Goal: Obtain resource: Obtain resource

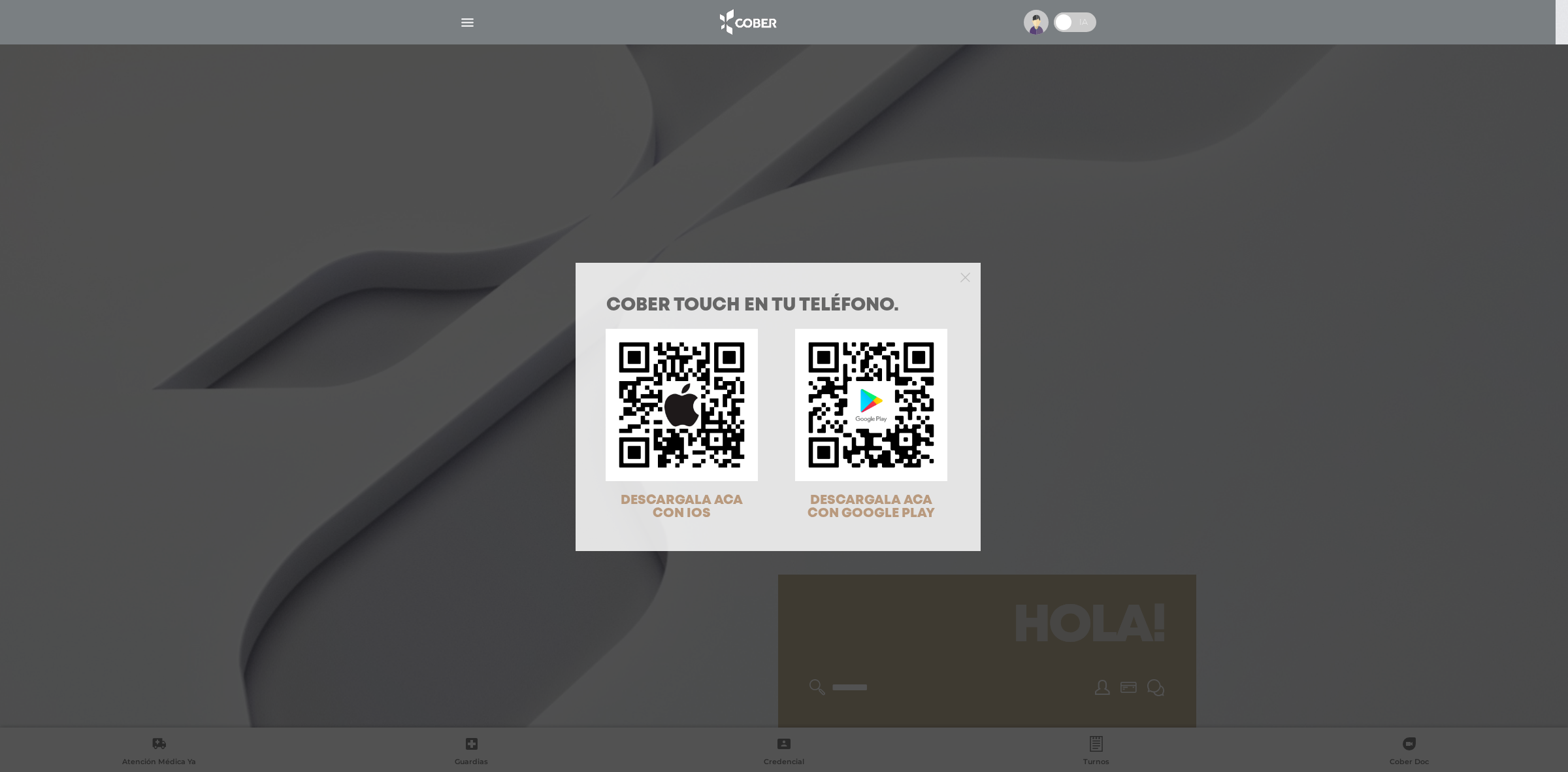
click at [472, 19] on div "COBER TOUCH en tu teléfono. DESCARGALA ACA CON IOS DESCARGALA ACA CON GOOGLE PL…" at bounding box center [784, 386] width 1568 height 772
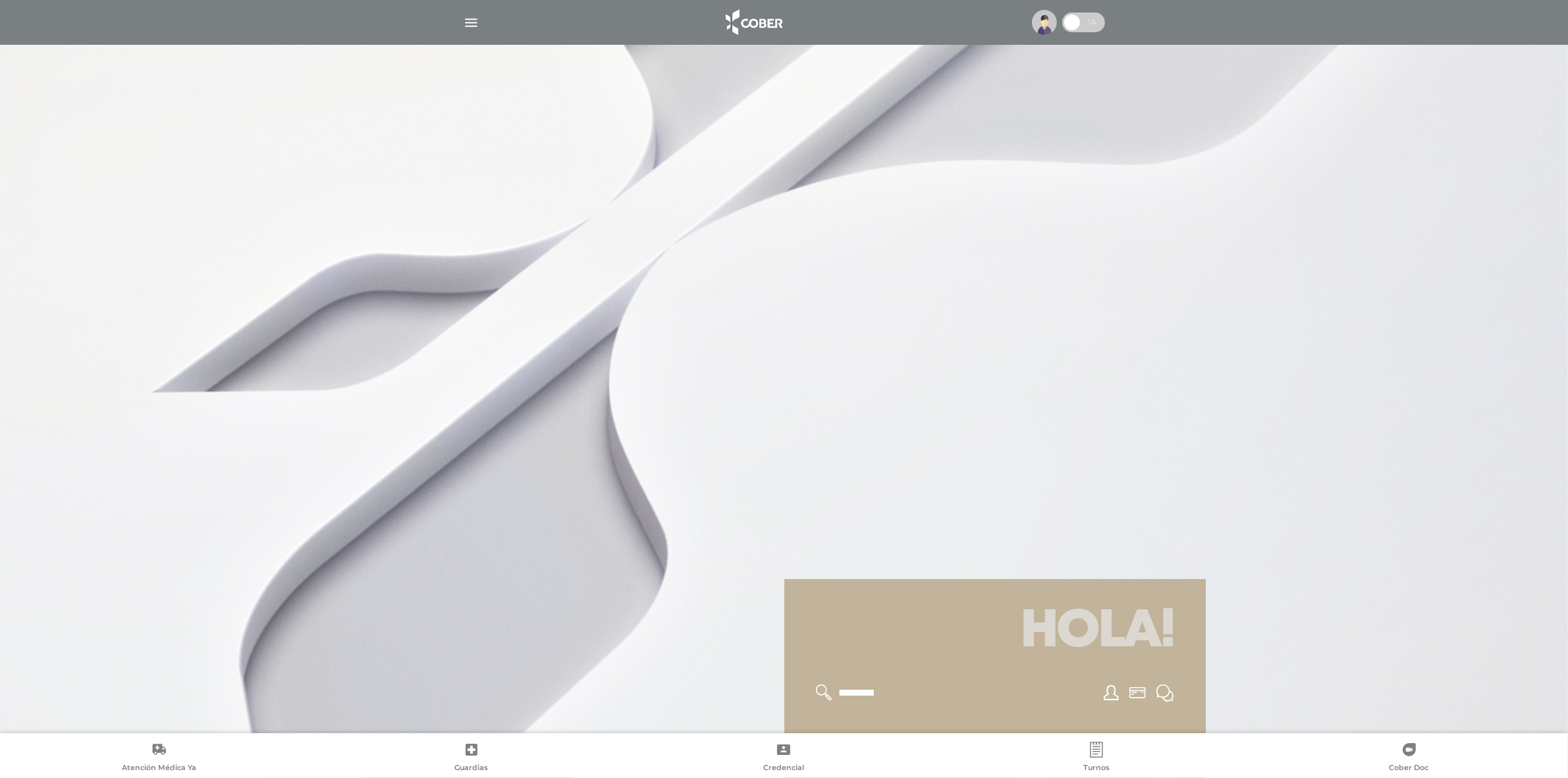
click at [474, 19] on img "button" at bounding box center [471, 23] width 16 height 16
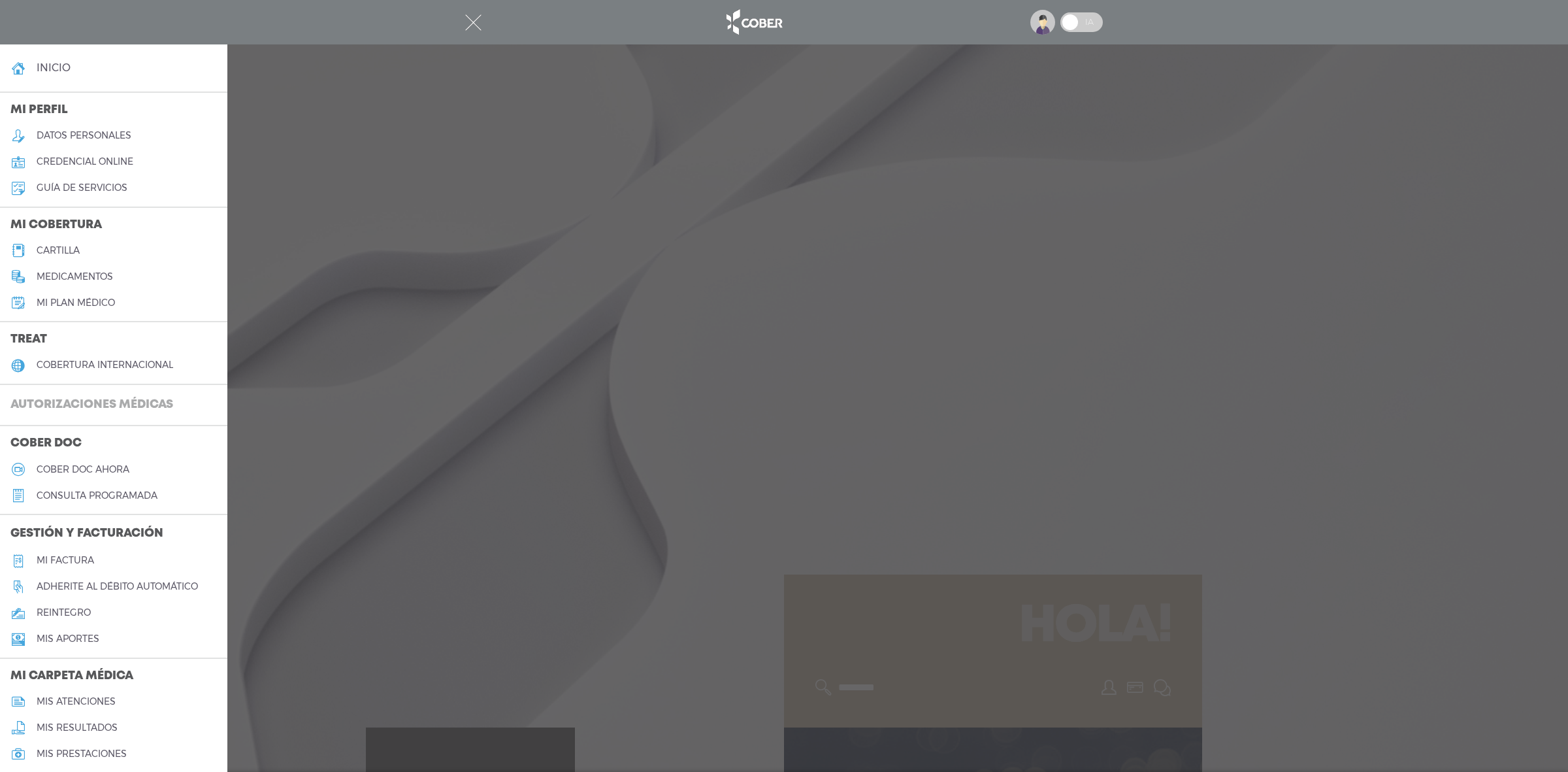
click at [80, 404] on h3 "Autorizaciones médicas" at bounding box center [91, 404] width 184 height 25
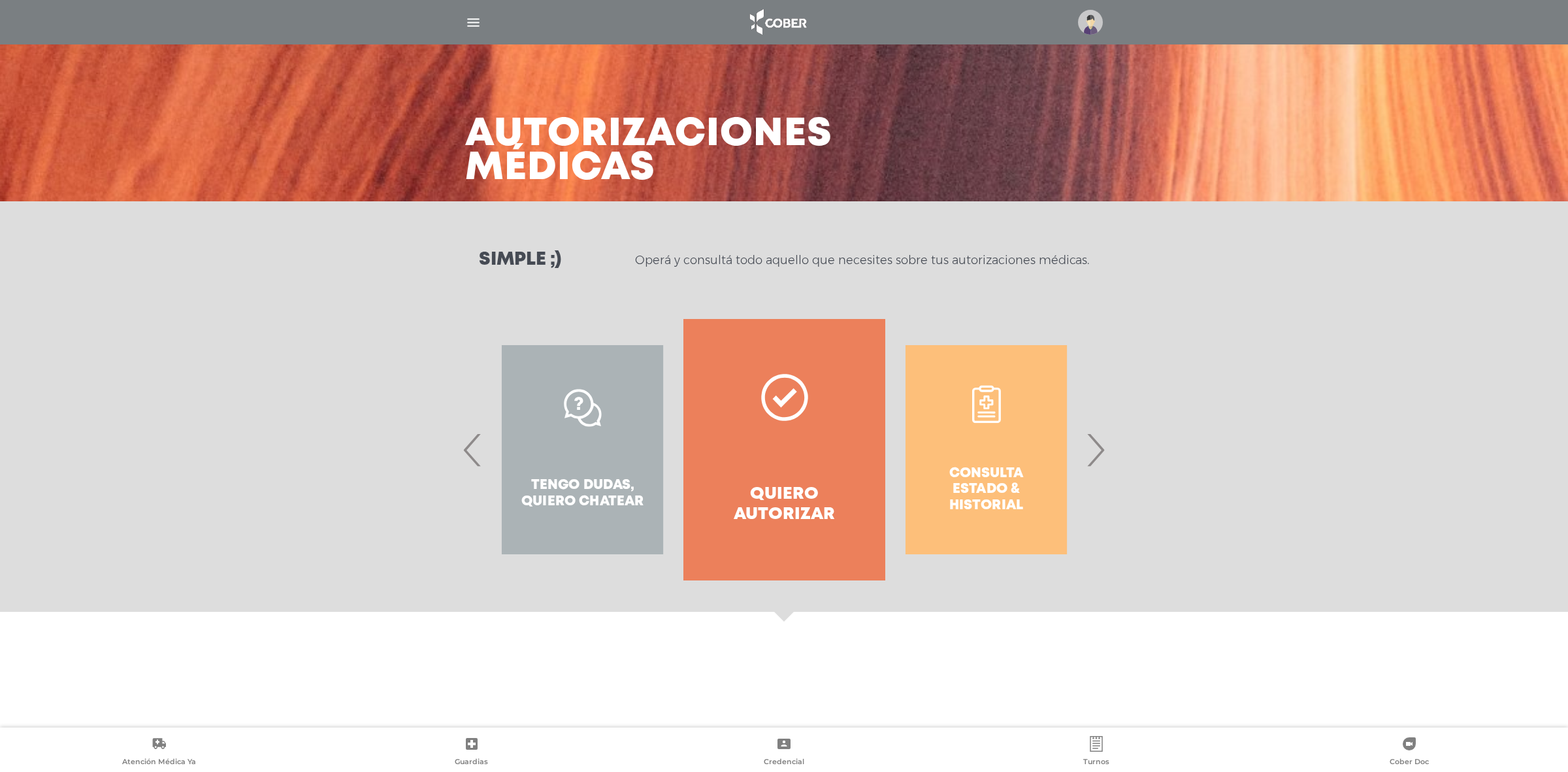
click at [981, 459] on div "Consulta estado & historial" at bounding box center [986, 449] width 202 height 262
click at [1099, 453] on span "›" at bounding box center [1095, 449] width 26 height 71
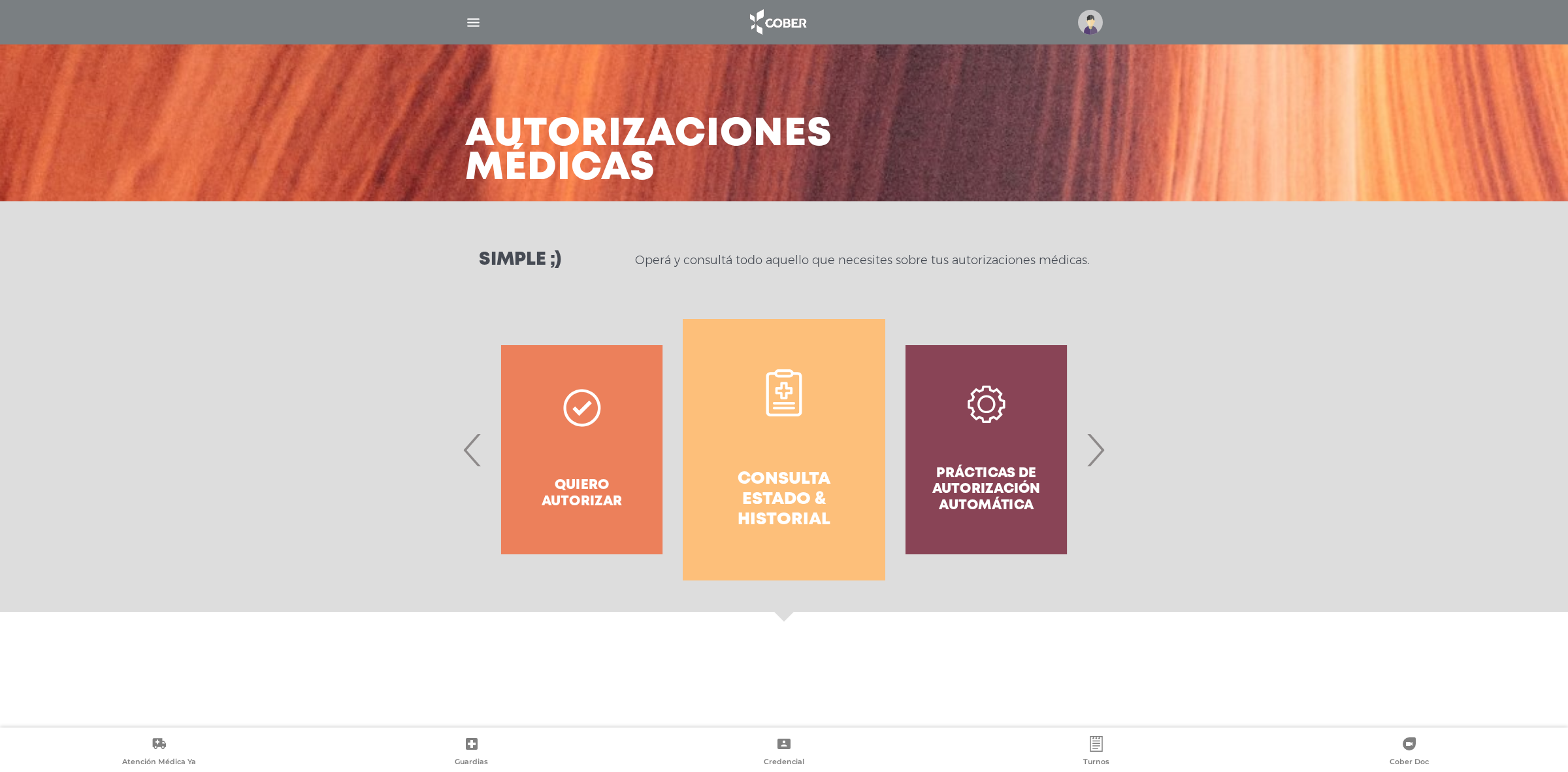
click at [771, 461] on link "Consulta estado & historial" at bounding box center [784, 449] width 202 height 262
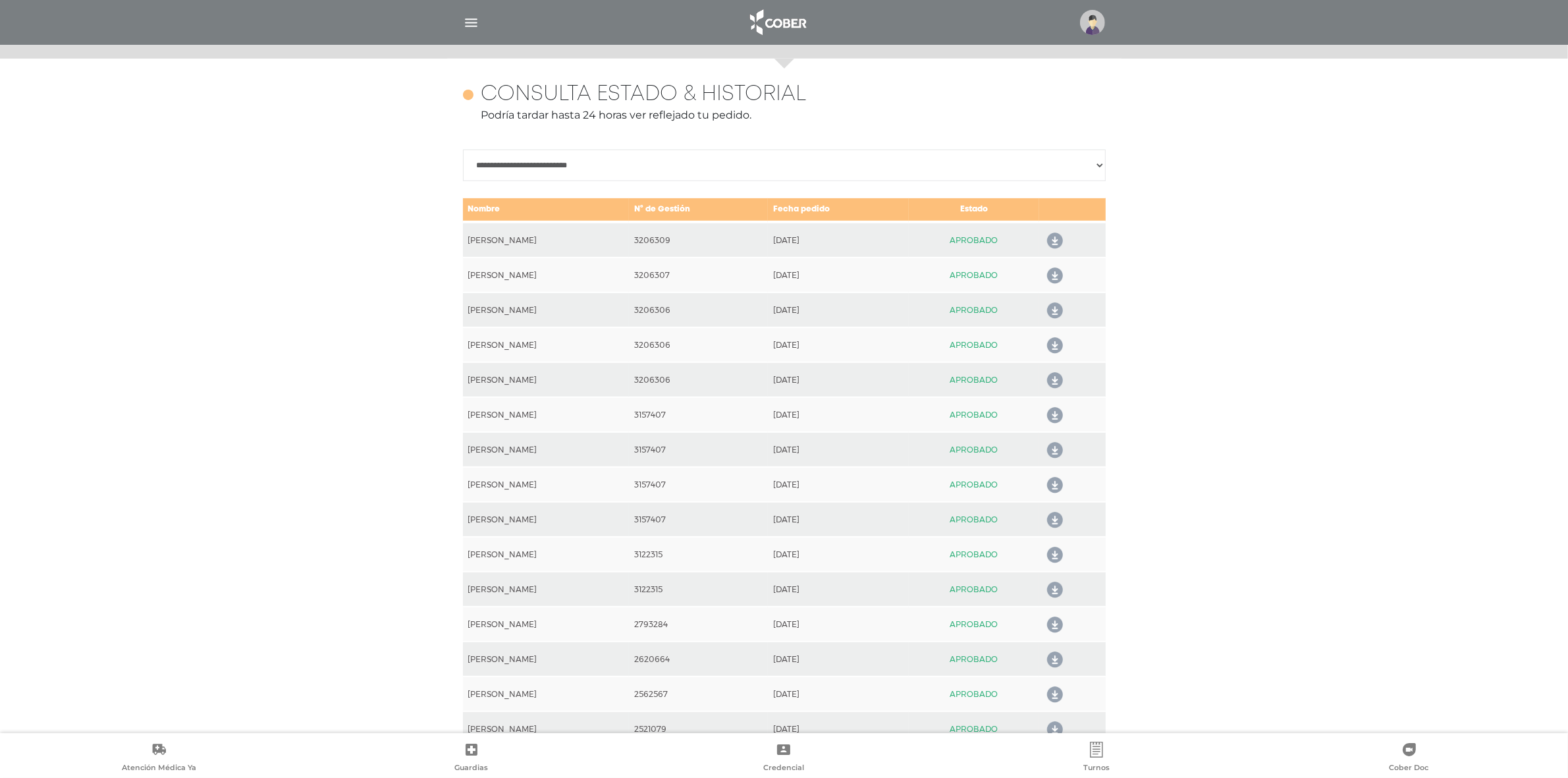
scroll to position [584, 0]
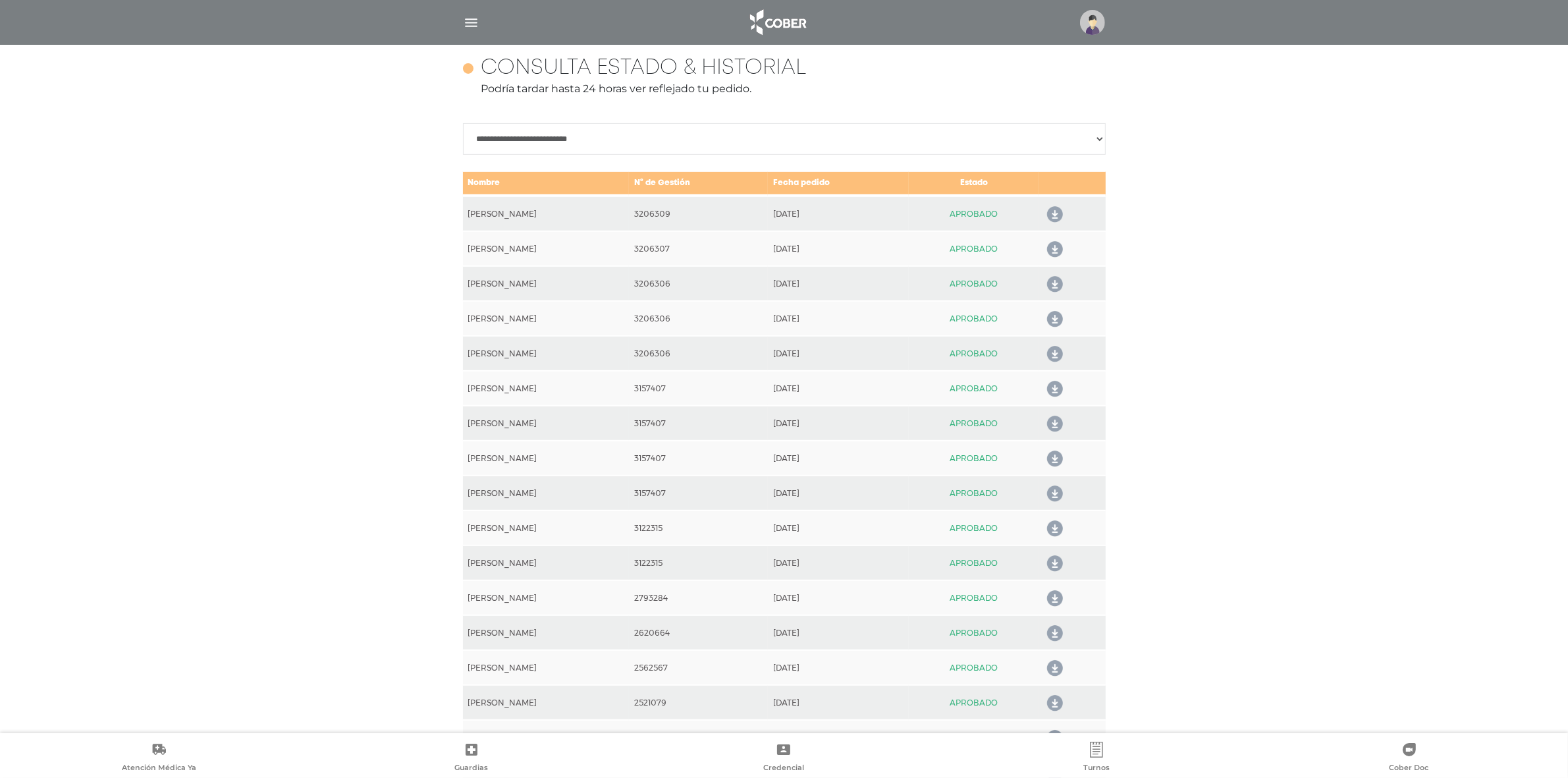
click at [1049, 353] on icon at bounding box center [1053, 354] width 21 height 21
click at [1057, 213] on icon at bounding box center [1053, 214] width 21 height 21
click at [1051, 245] on icon at bounding box center [1053, 250] width 21 height 21
click at [1058, 278] on icon at bounding box center [1053, 285] width 21 height 21
click at [1054, 314] on icon at bounding box center [1053, 319] width 21 height 21
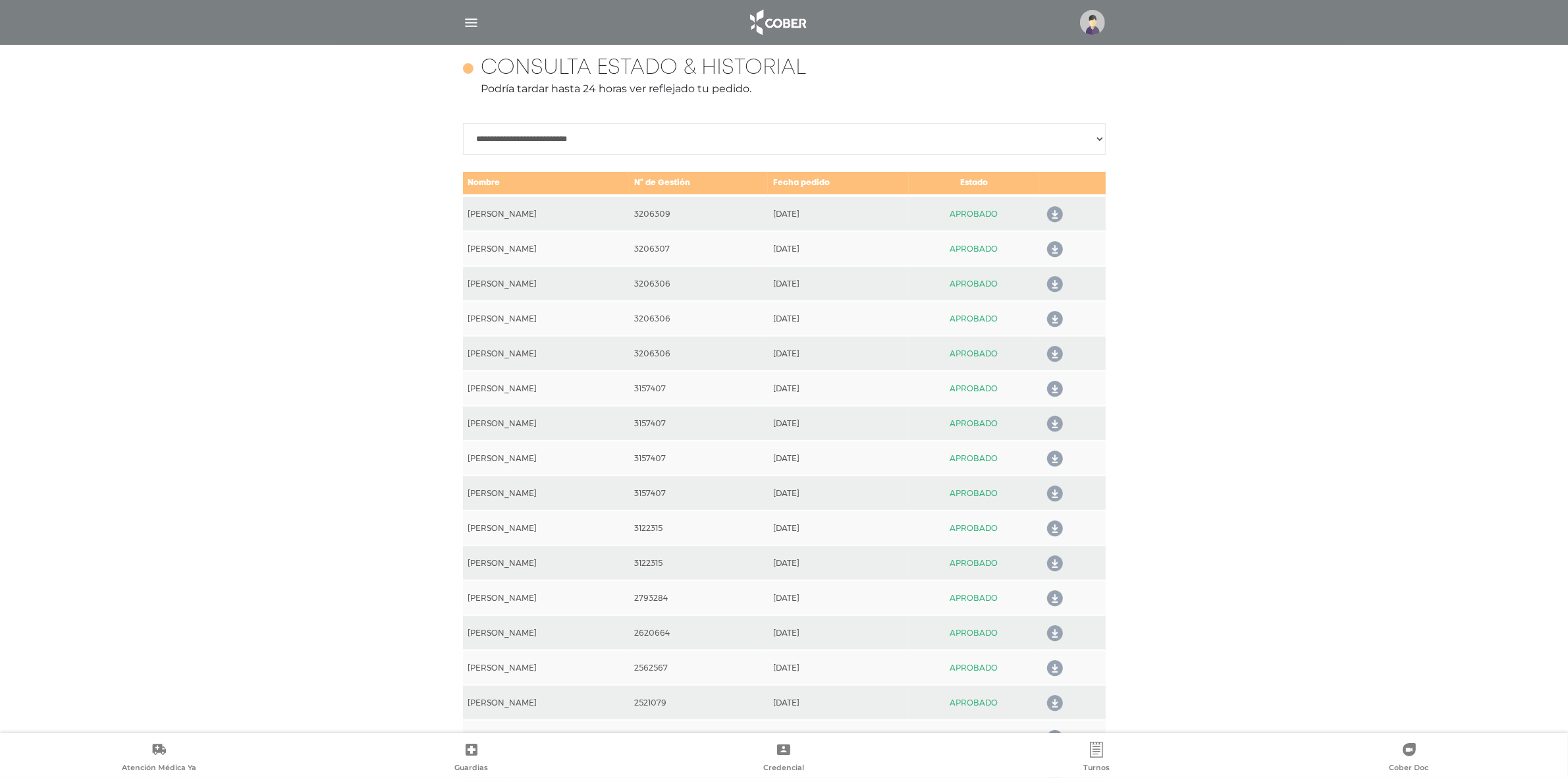
click at [1054, 347] on icon at bounding box center [1053, 354] width 21 height 21
